Goal: Task Accomplishment & Management: Use online tool/utility

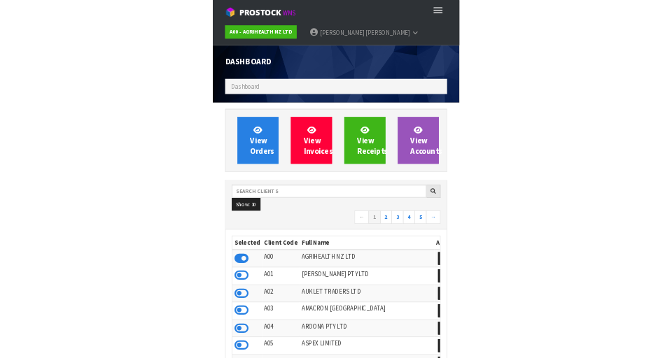
scroll to position [1108, 399]
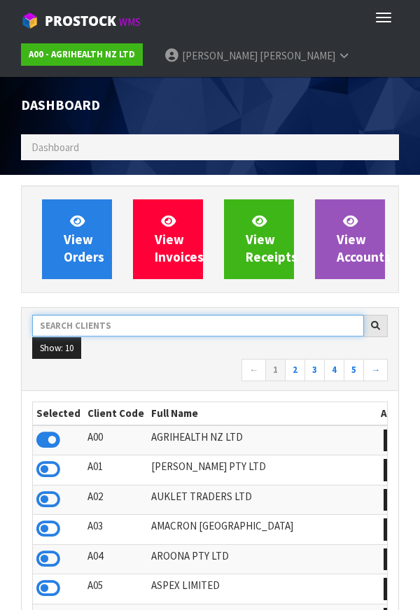
click at [139, 321] on input "text" at bounding box center [198, 326] width 332 height 22
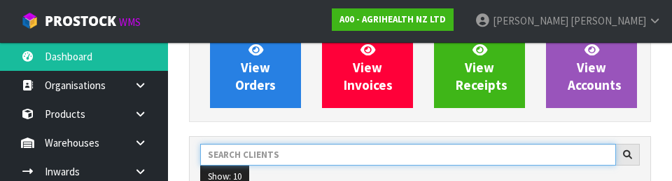
scroll to position [127, 0]
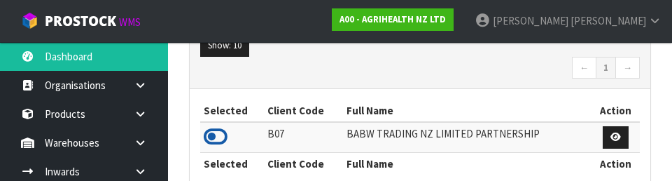
type input "BABW"
click at [226, 132] on icon at bounding box center [216, 136] width 24 height 21
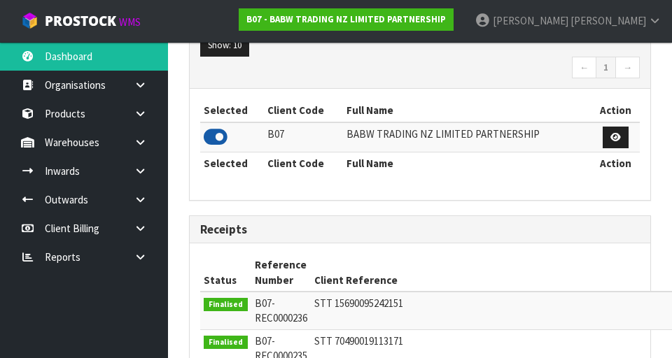
scroll to position [1110, 483]
click at [148, 144] on link at bounding box center [145, 142] width 45 height 29
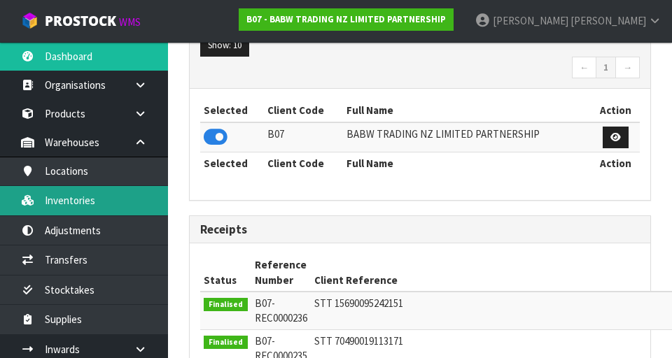
click at [60, 206] on link "Inventories" at bounding box center [84, 200] width 168 height 29
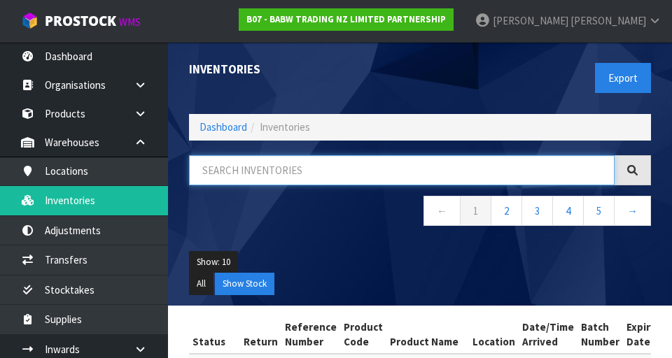
click at [226, 176] on input "text" at bounding box center [401, 170] width 425 height 30
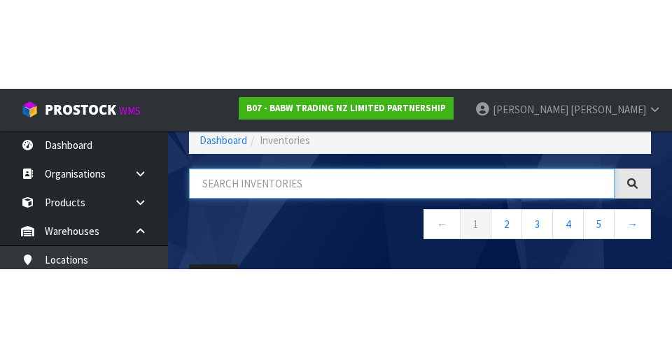
scroll to position [80, 0]
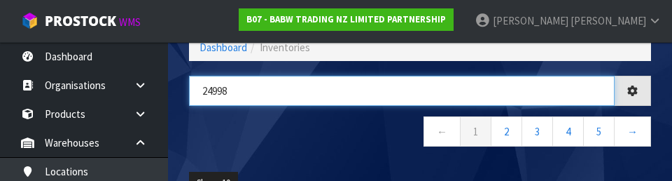
type input "24998"
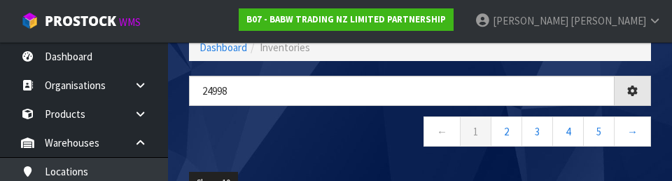
click at [363, 150] on div "24998 ← 1 2 3 4 5 →" at bounding box center [419, 118] width 483 height 85
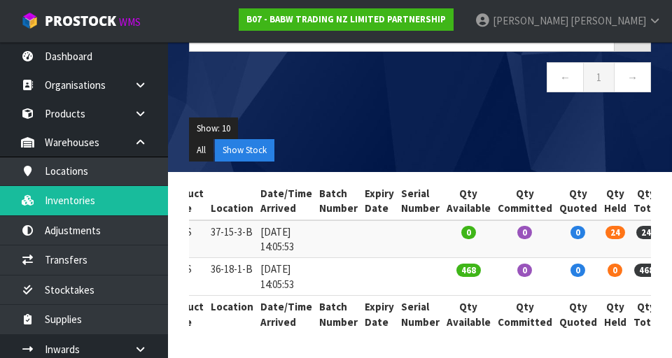
scroll to position [0, 246]
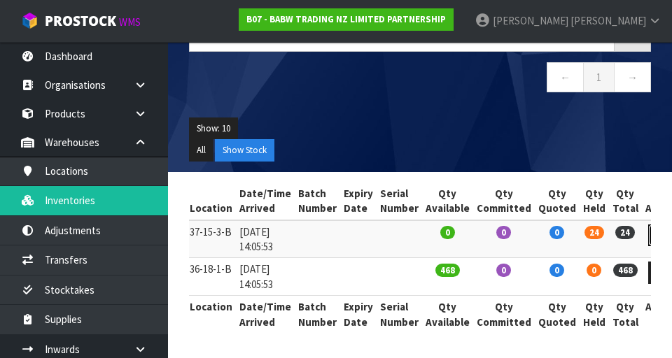
click at [419, 236] on icon at bounding box center [661, 235] width 10 height 9
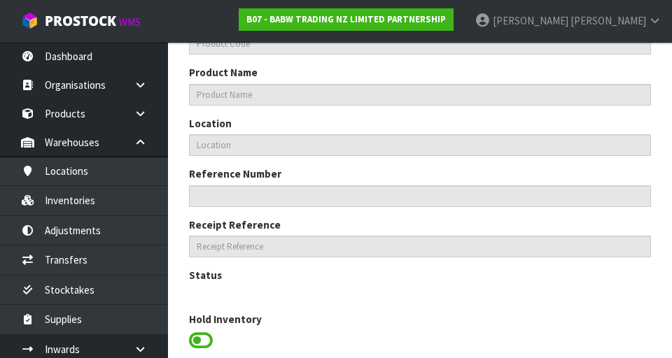
type input "24998"
type input "HI-VIS VEST"
type input "37-15-3-B"
type input "B07-IRY0003220"
type input "B07-REC0000211"
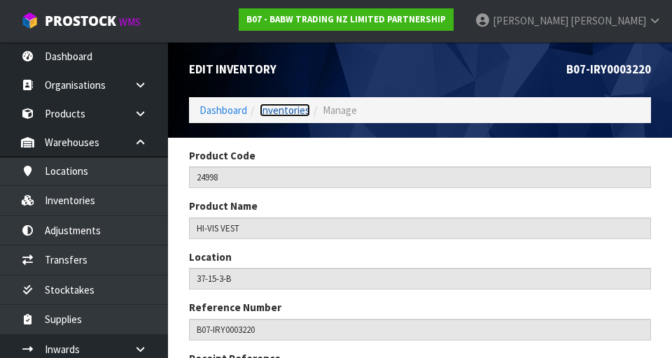
click at [289, 116] on link "Inventories" at bounding box center [285, 110] width 50 height 13
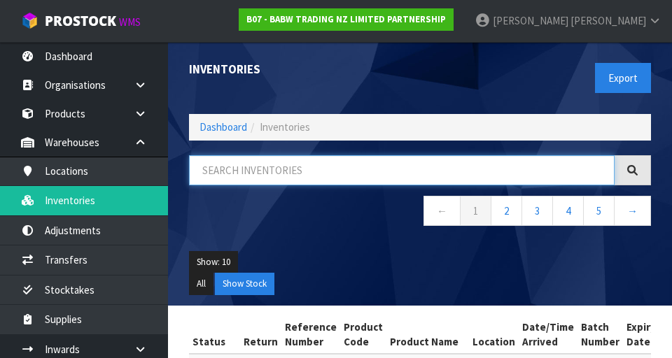
paste input "24998"
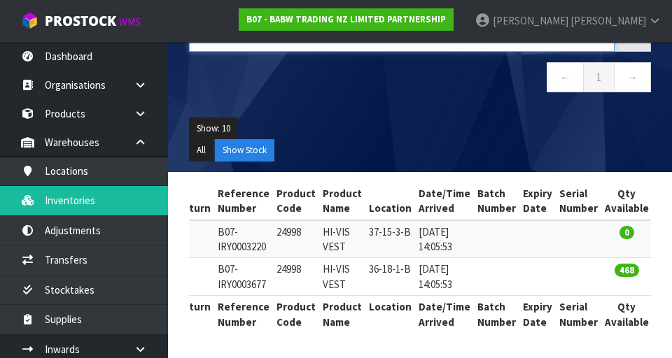
scroll to position [0, 69]
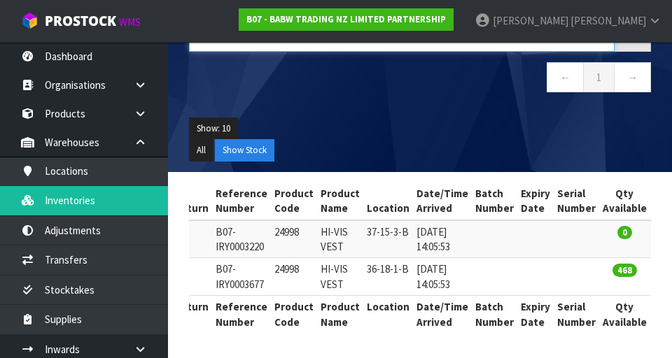
type input "24998"
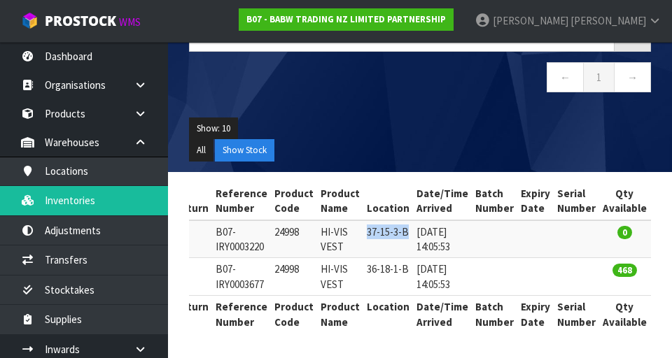
copy td "37-15-3-B"
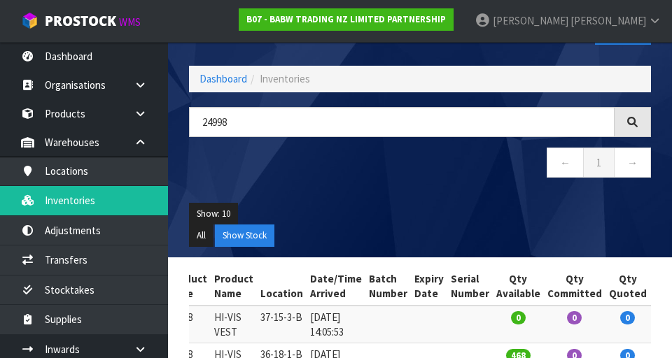
scroll to position [0, 0]
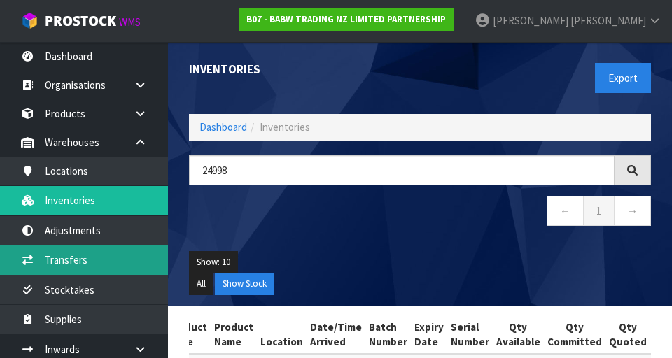
click at [59, 257] on link "Transfers" at bounding box center [84, 260] width 168 height 29
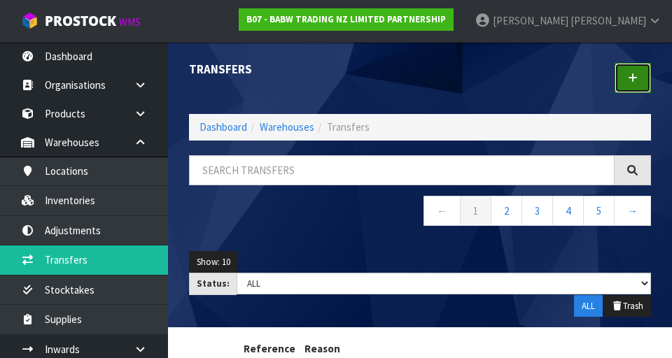
click at [419, 78] on icon at bounding box center [633, 78] width 10 height 10
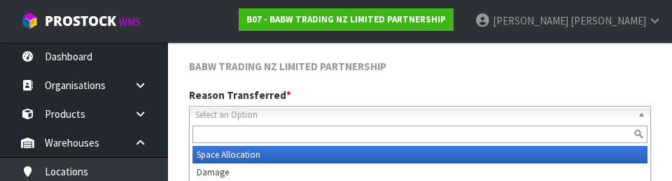
scroll to position [193, 0]
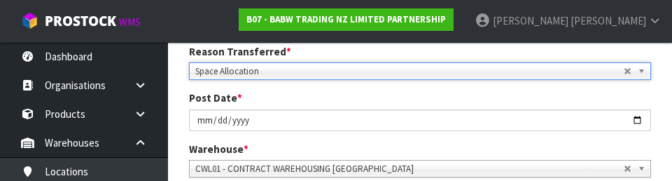
click at [419, 94] on div "Post Date * [DATE]" at bounding box center [419, 110] width 483 height 40
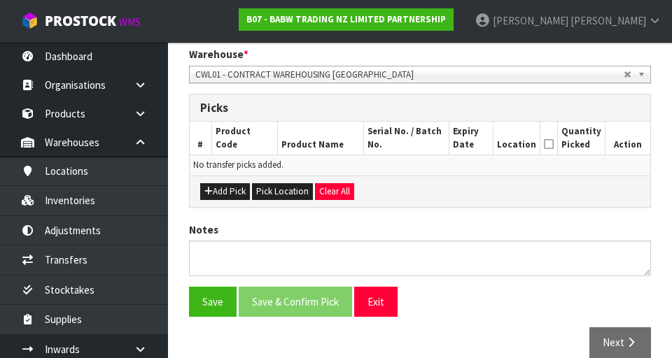
scroll to position [292, 0]
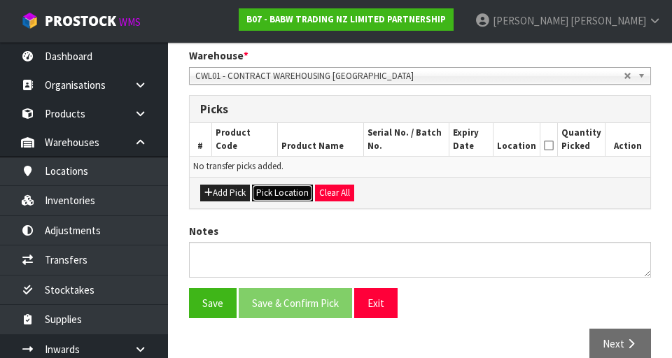
click at [280, 190] on button "Pick Location" at bounding box center [282, 193] width 61 height 17
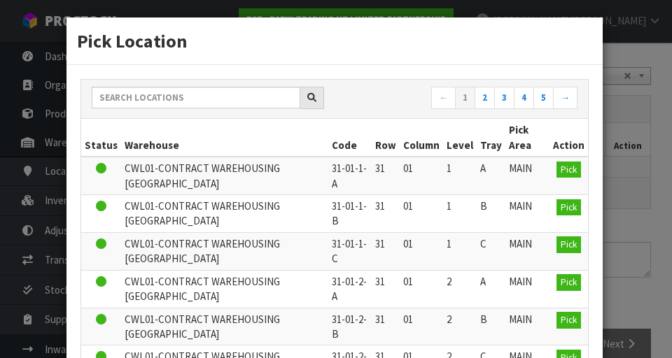
scroll to position [0, 0]
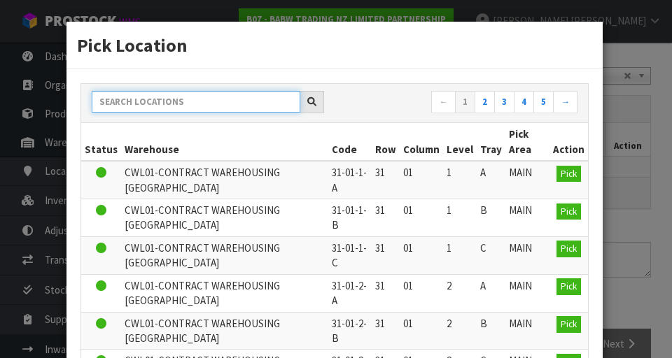
paste input "37-15-3-B"
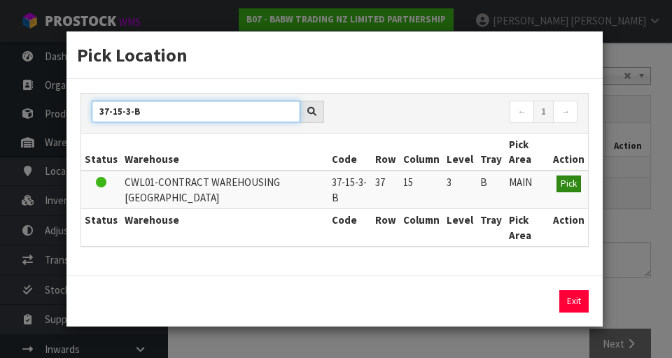
type input "37-15-3-B"
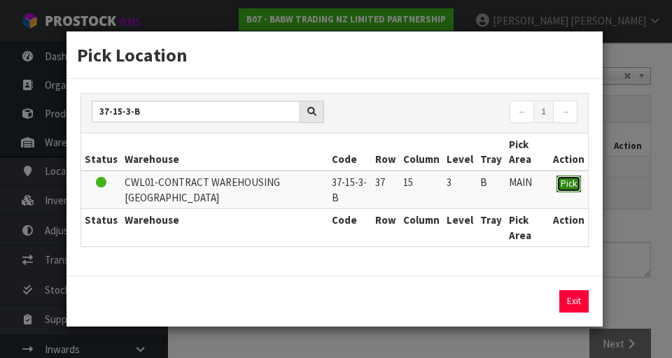
click at [419, 181] on span "Pick" at bounding box center [568, 184] width 16 height 12
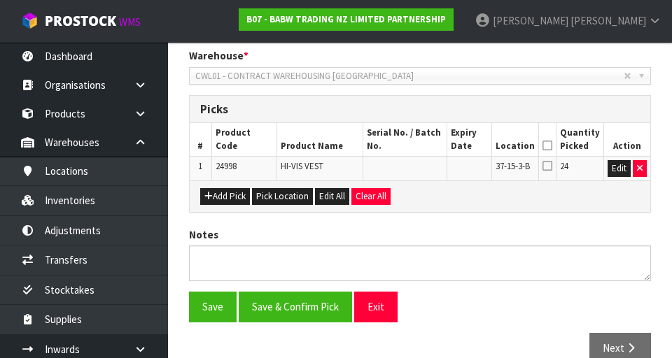
click at [419, 170] on icon at bounding box center [547, 165] width 10 height 11
click at [0, 0] on input "checkbox" at bounding box center [0, 0] width 0 height 0
click at [419, 146] on icon at bounding box center [547, 146] width 10 height 1
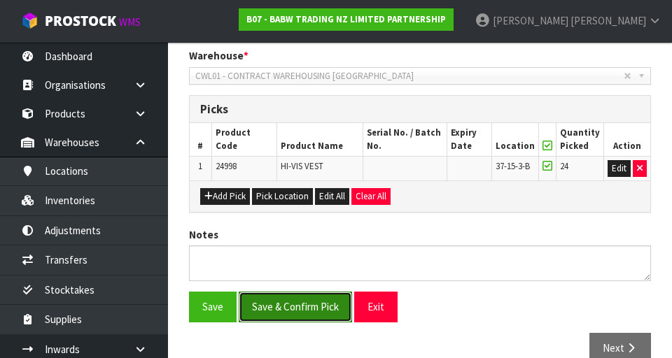
click at [288, 312] on button "Save & Confirm Pick" at bounding box center [295, 307] width 113 height 30
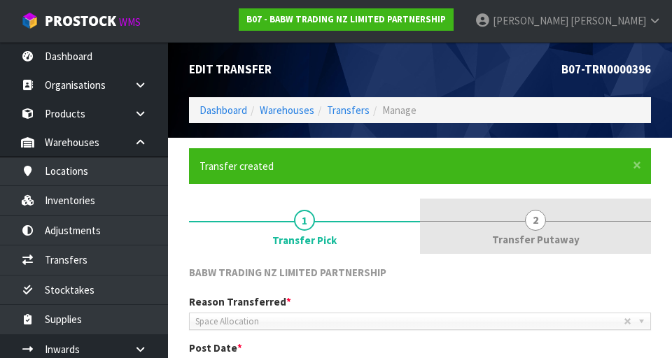
click at [419, 226] on span "2" at bounding box center [535, 220] width 21 height 21
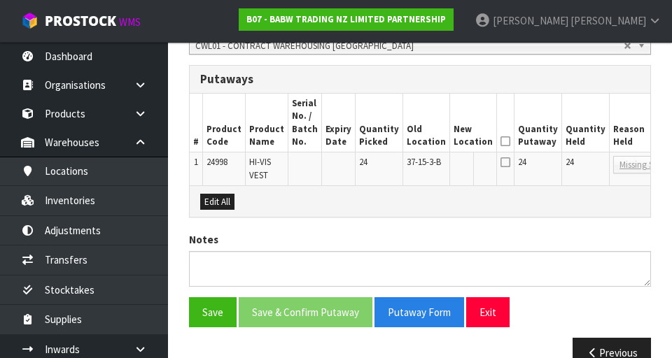
scroll to position [404, 0]
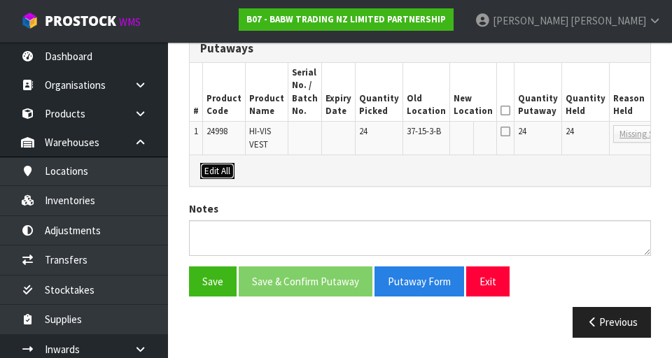
click at [221, 164] on button "Edit All" at bounding box center [217, 171] width 34 height 17
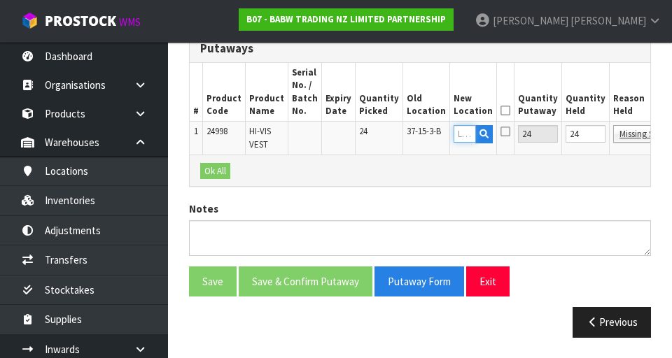
click at [419, 132] on input "text" at bounding box center [464, 133] width 22 height 17
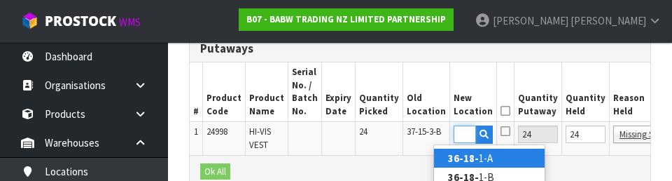
scroll to position [0, 19]
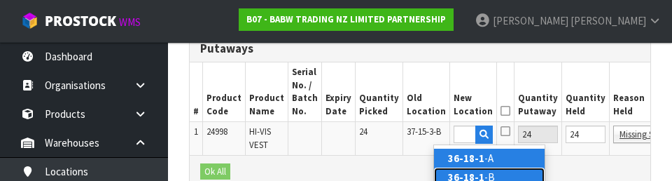
click at [419, 174] on link "36-18-1 -B" at bounding box center [489, 176] width 111 height 19
type input "36-18-1-B"
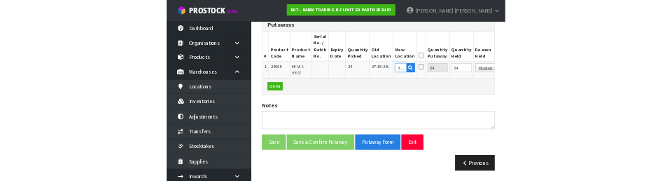
scroll to position [397, 0]
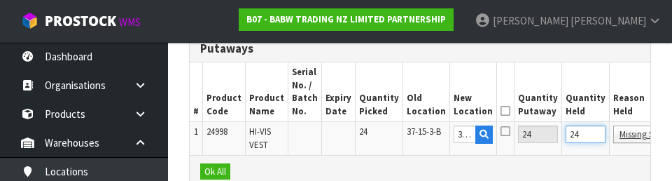
click at [419, 130] on input "24" at bounding box center [585, 133] width 40 height 17
type input "0"
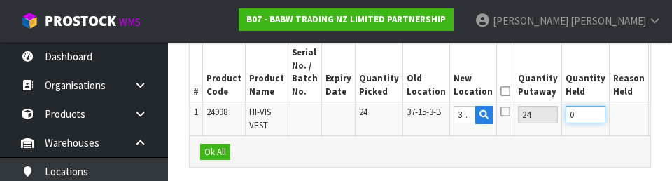
scroll to position [421, 0]
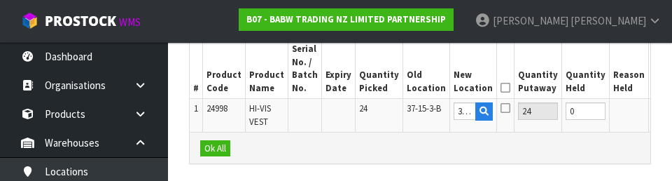
click at [419, 113] on button "OK" at bounding box center [662, 110] width 20 height 17
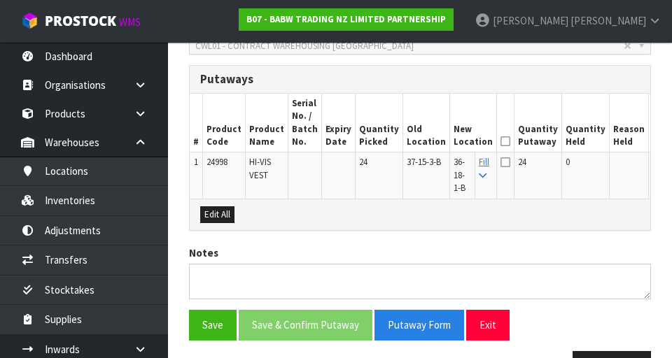
scroll to position [416, 0]
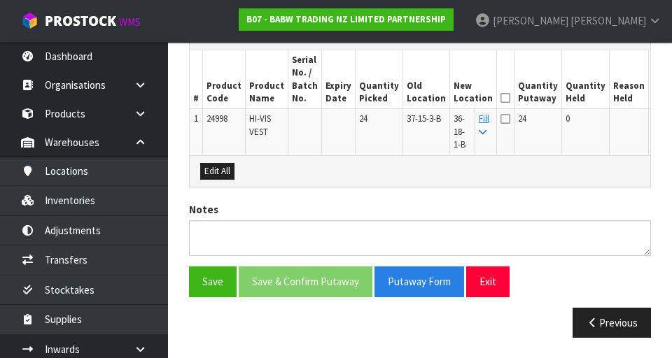
click at [419, 98] on icon at bounding box center [505, 98] width 10 height 1
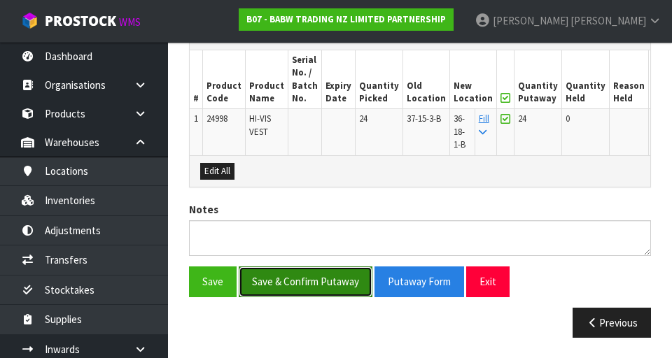
click at [337, 280] on button "Save & Confirm Putaway" at bounding box center [306, 282] width 134 height 30
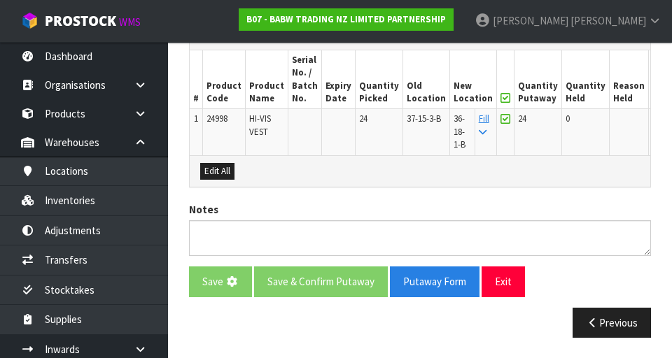
scroll to position [0, 0]
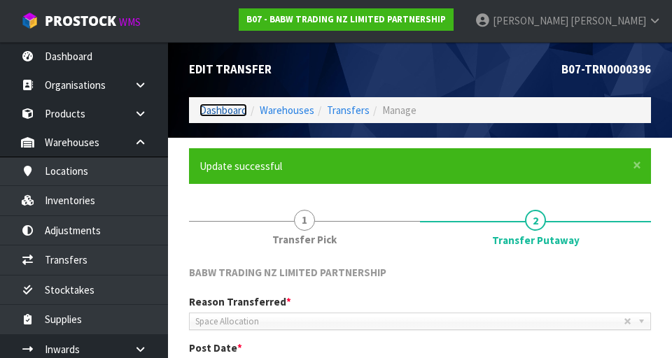
click at [216, 114] on link "Dashboard" at bounding box center [223, 110] width 48 height 13
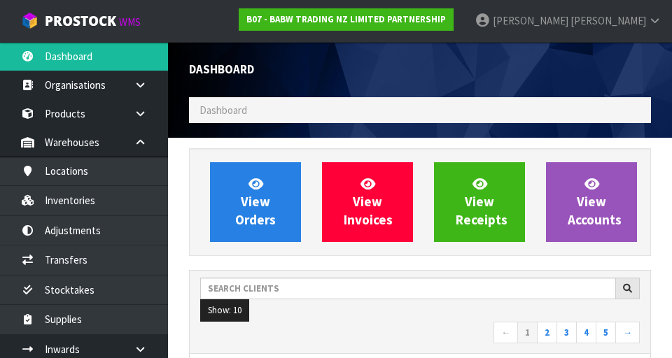
scroll to position [1110, 483]
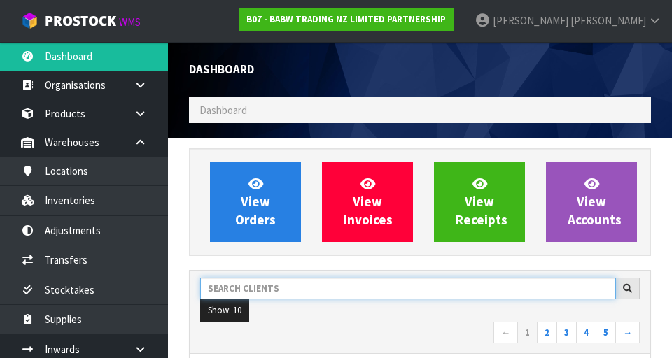
click at [297, 285] on input "text" at bounding box center [408, 289] width 416 height 22
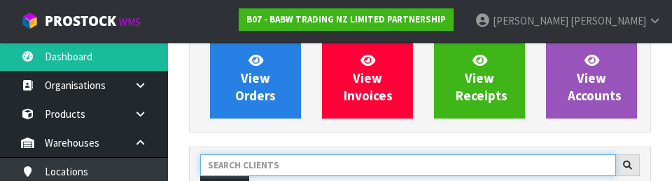
scroll to position [192, 0]
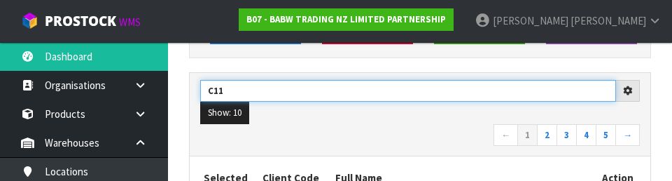
type input "C11"
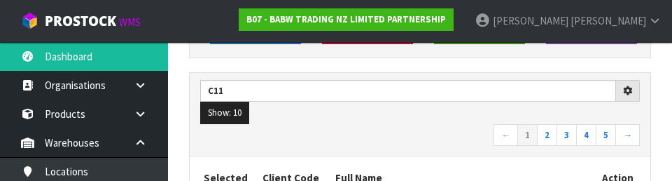
click at [358, 130] on nav "← 1 2 3 4 5 →" at bounding box center [419, 136] width 439 height 24
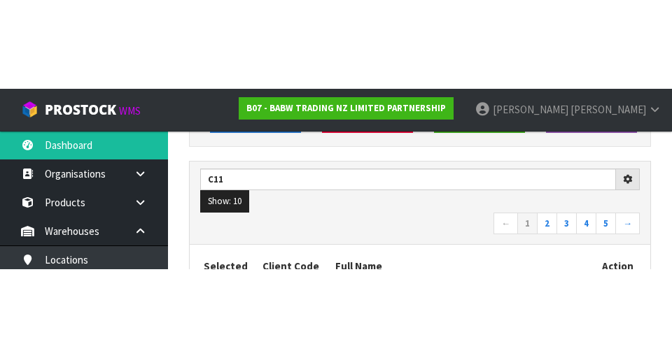
scroll to position [198, 0]
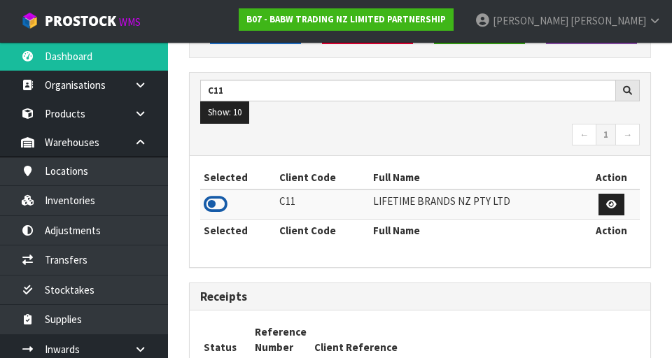
click at [216, 196] on icon at bounding box center [216, 204] width 24 height 21
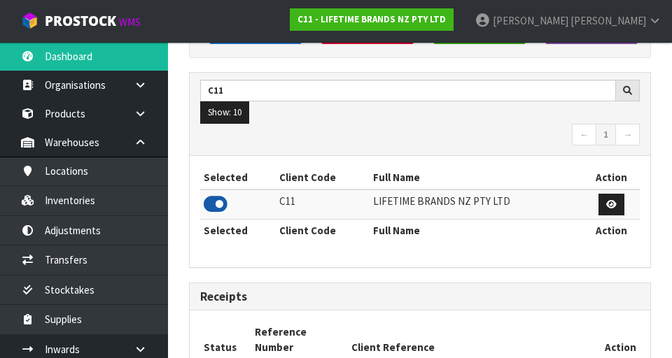
scroll to position [1155, 483]
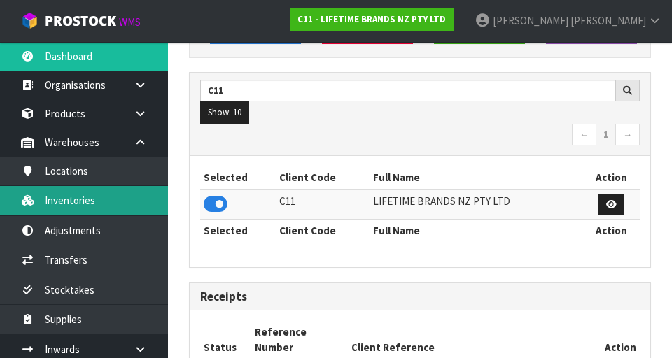
click at [127, 197] on link "Inventories" at bounding box center [84, 200] width 168 height 29
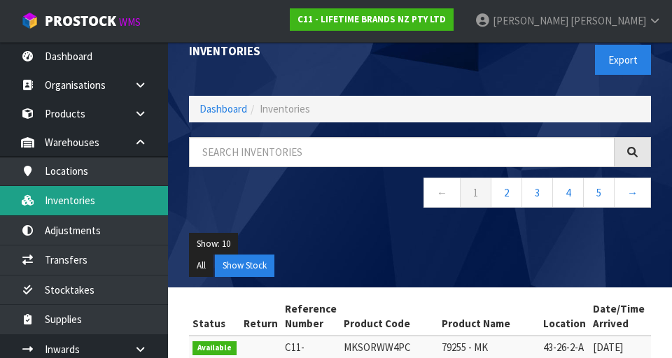
scroll to position [22, 0]
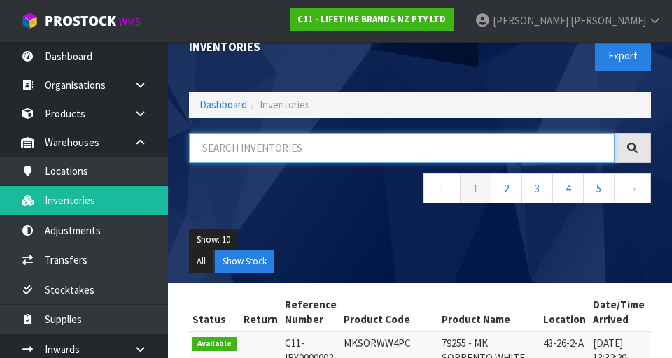
click at [319, 143] on input "text" at bounding box center [401, 148] width 425 height 30
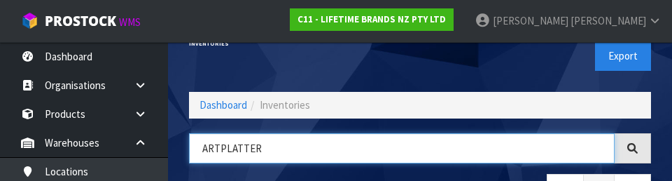
type input "ARTPLATTER"
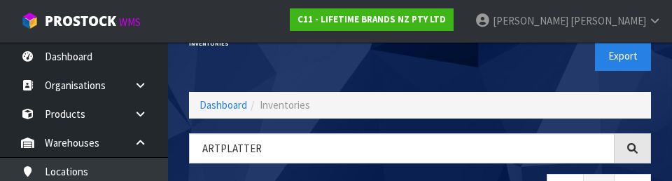
click at [419, 69] on div "Export" at bounding box center [540, 56] width 241 height 72
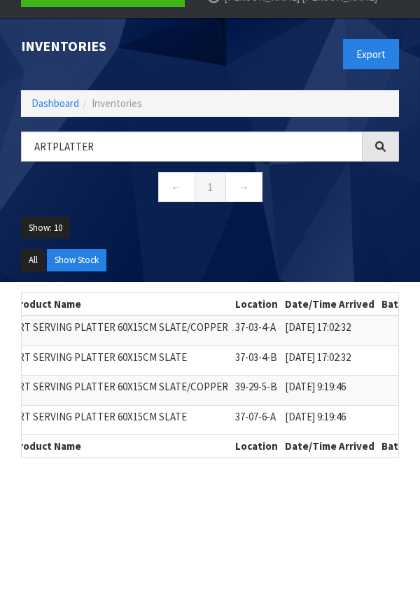
scroll to position [0, 288]
click at [411, 452] on section "Status Return Reference Number Product Code Product Name Location Date/Time Arr…" at bounding box center [210, 381] width 420 height 198
click at [418, 516] on section "Inventories Export Dashboard Inventories ARTPLATTER ← 1 → Show: 10 5 10 25 50 A…" at bounding box center [210, 323] width 420 height 610
click at [3, 181] on header "Inventories Export Dashboard Inventories ARTPLATTER ← 1 → Show: 10 5 10 25 50 A…" at bounding box center [210, 150] width 420 height 264
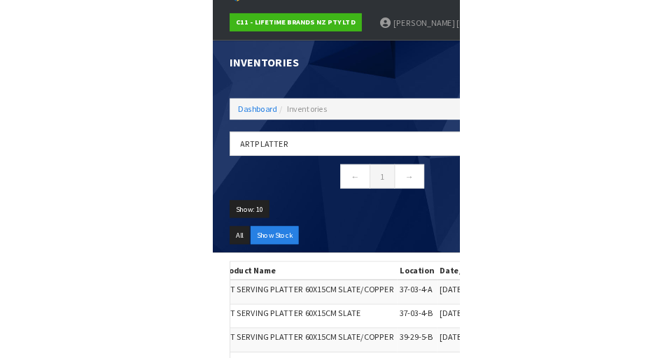
scroll to position [0, 294]
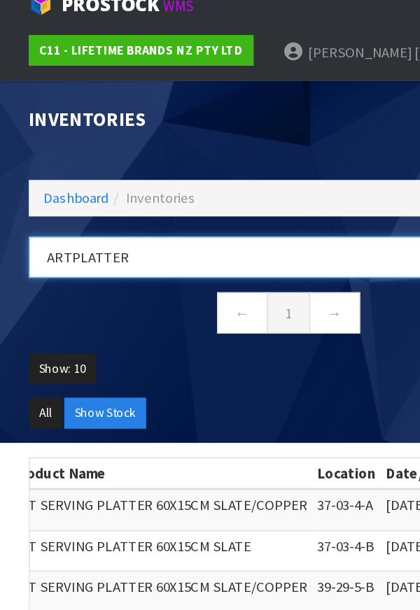
click at [291, 199] on input "ARTPLATTER" at bounding box center [191, 205] width 341 height 30
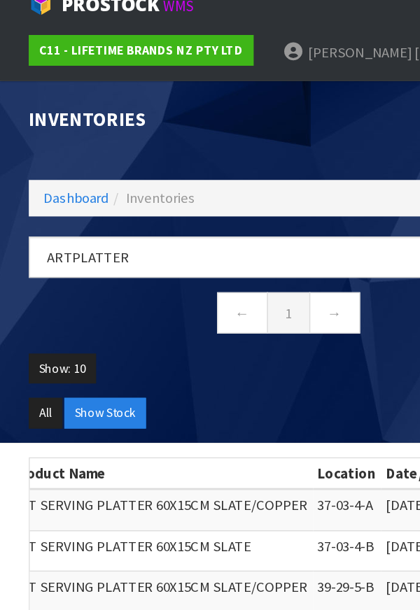
click at [300, 152] on ol "Dashboard Inventories" at bounding box center [210, 162] width 378 height 26
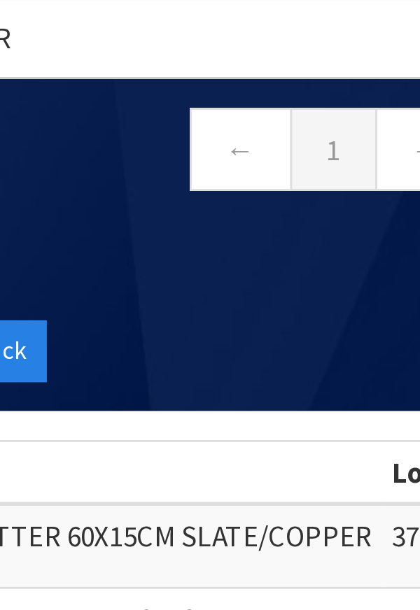
scroll to position [0, 0]
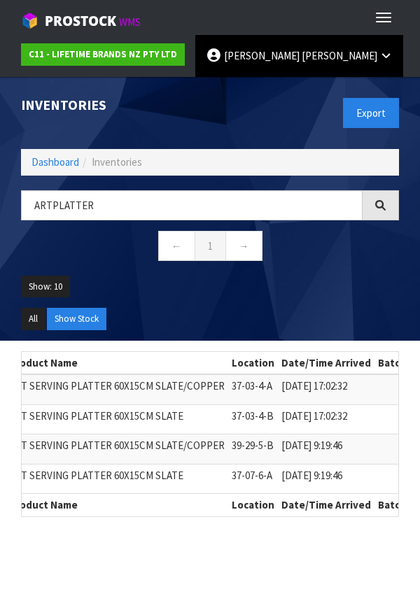
click at [302, 57] on span "[PERSON_NAME]" at bounding box center [340, 55] width 76 height 13
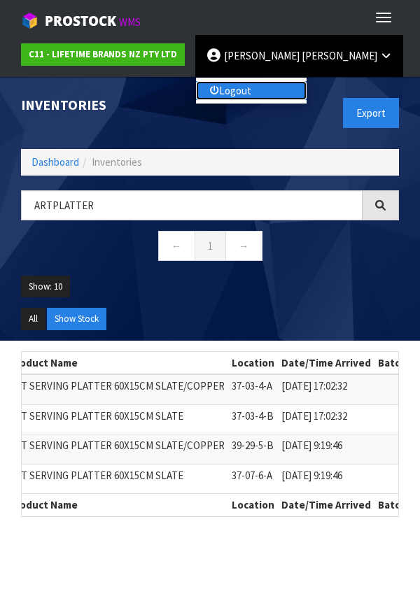
click at [261, 92] on link "Logout" at bounding box center [251, 90] width 111 height 19
